Goal: Information Seeking & Learning: Learn about a topic

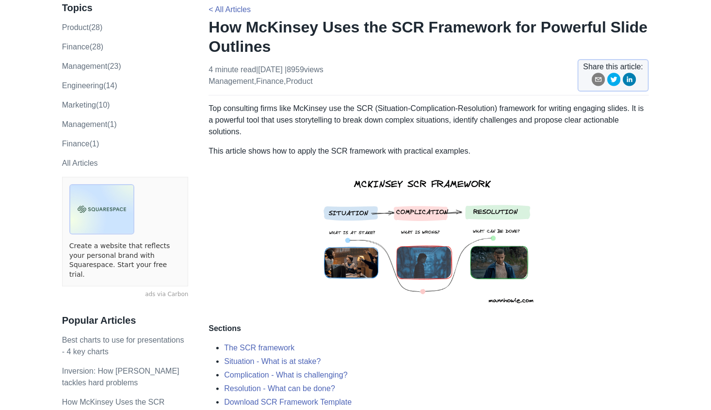
scroll to position [67, 0]
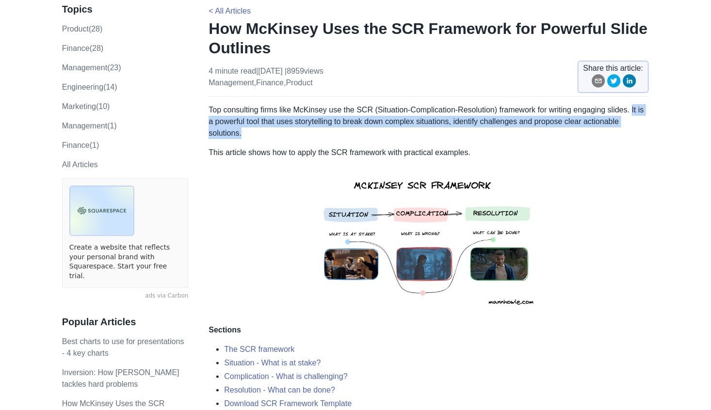
drag, startPoint x: 629, startPoint y: 109, endPoint x: 624, endPoint y: 136, distance: 28.1
click at [624, 136] on p "Top consulting firms like McKinsey use the SCR (Situation-Complication-Resoluti…" at bounding box center [428, 121] width 440 height 35
copy p "It is a powerful tool that uses storytelling to break down complex situations, …"
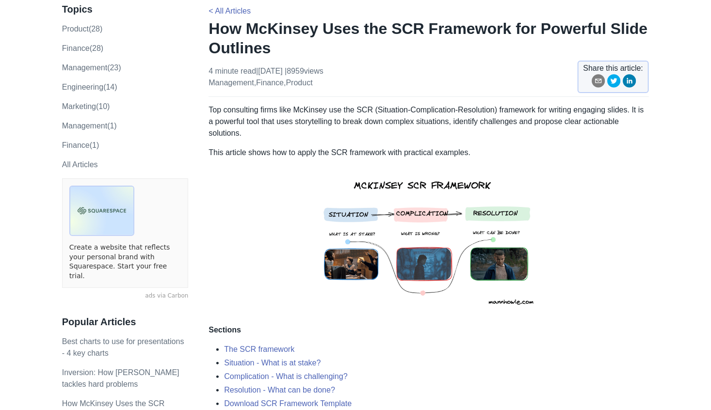
click at [622, 205] on p at bounding box center [428, 241] width 440 height 150
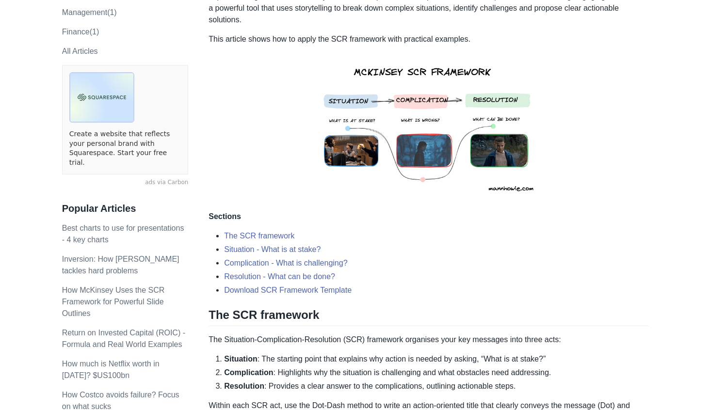
scroll to position [182, 0]
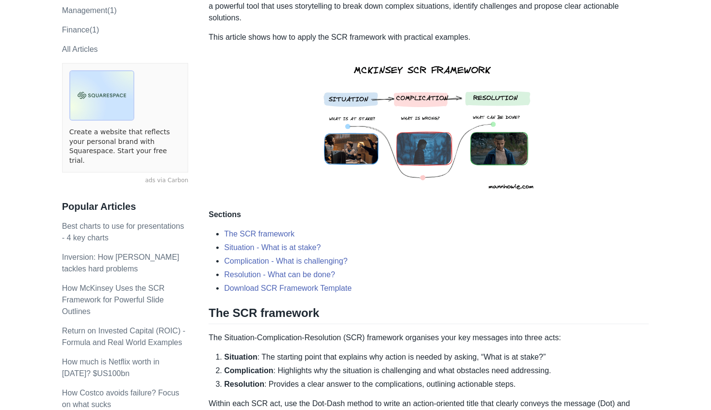
click at [417, 126] on img at bounding box center [428, 126] width 239 height 150
click at [440, 149] on img at bounding box center [428, 126] width 239 height 150
click at [598, 210] on p "Sections" at bounding box center [428, 215] width 440 height 12
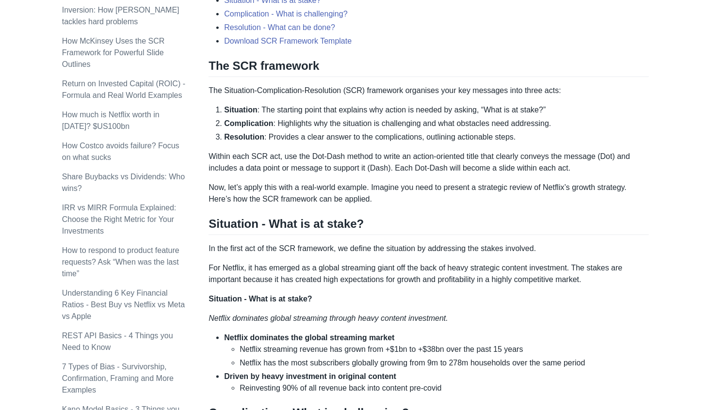
scroll to position [431, 0]
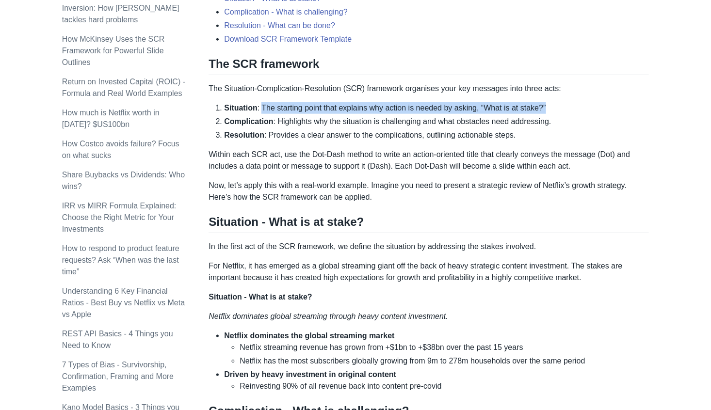
drag, startPoint x: 545, startPoint y: 106, endPoint x: 261, endPoint y: 111, distance: 284.1
click at [261, 111] on li "Situation : The starting point that explains why action is needed by asking, “W…" at bounding box center [436, 108] width 425 height 12
copy li "The starting point that explains why action is needed by asking, “What is at st…"
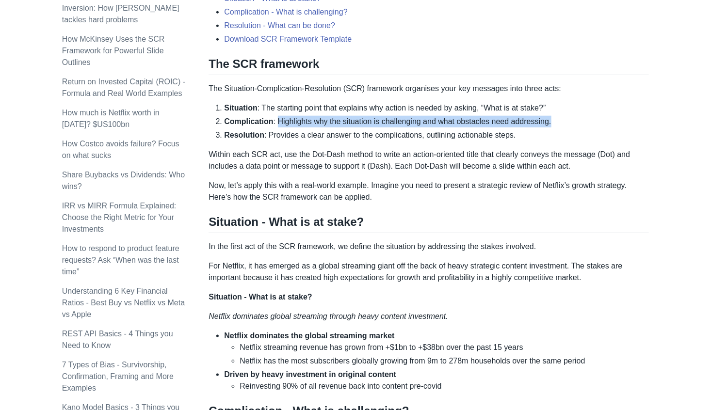
drag, startPoint x: 275, startPoint y: 121, endPoint x: 547, endPoint y: 120, distance: 272.5
click at [547, 120] on li "Complication : Highlights why the situation is challenging and what obstacles n…" at bounding box center [436, 122] width 425 height 12
copy li "Highlights why the situation is challenging and what obstacles need addressing."
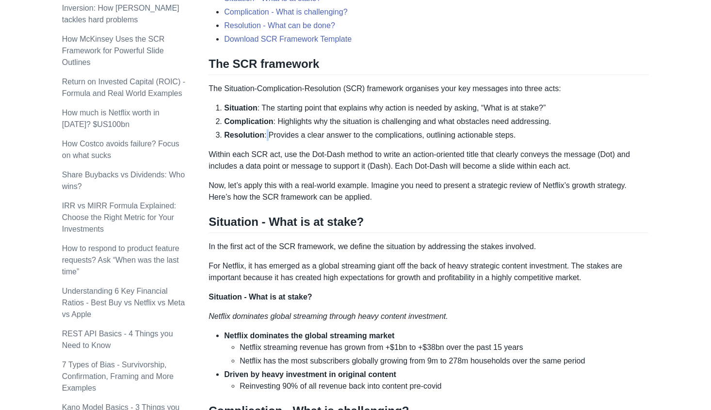
click at [264, 132] on li "Resolution : Provides a clear answer to the complications, outlining actionable…" at bounding box center [436, 135] width 425 height 12
click at [266, 132] on li "Resolution : Provides a clear answer to the complications, outlining actionable…" at bounding box center [436, 135] width 425 height 12
drag, startPoint x: 266, startPoint y: 133, endPoint x: 511, endPoint y: 136, distance: 244.4
click at [511, 136] on li "Resolution : Provides a clear answer to the complications, outlining actionable…" at bounding box center [436, 135] width 425 height 12
copy li "Provides a clear answer to the complications, outlining actionable steps."
